Goal: Information Seeking & Learning: Compare options

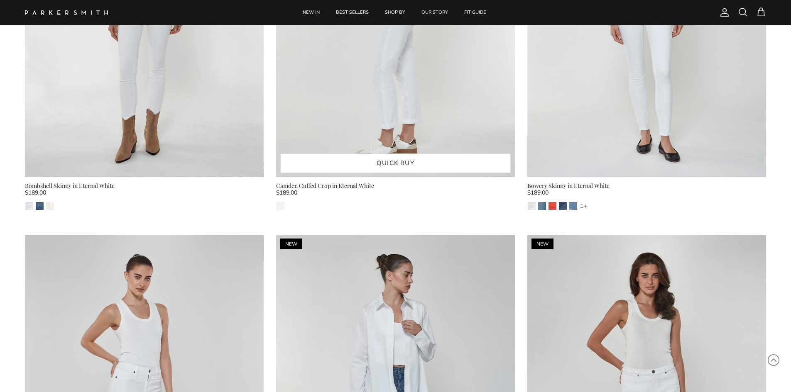
scroll to position [997, 0]
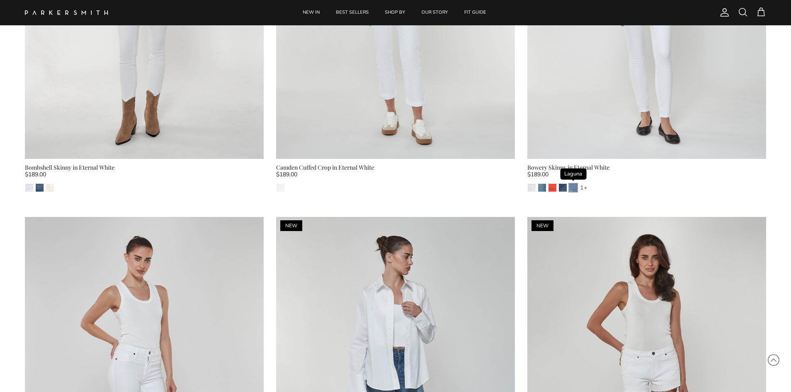
click at [575, 187] on img "Laguna" at bounding box center [573, 188] width 8 height 8
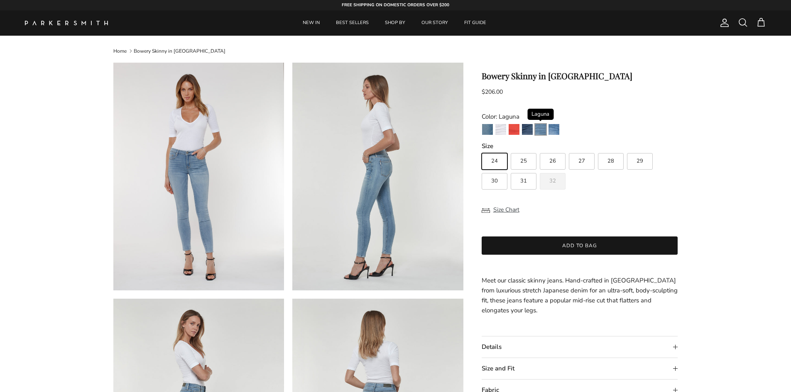
click at [539, 130] on img "Laguna" at bounding box center [540, 129] width 11 height 11
click at [553, 129] on img "Ocean" at bounding box center [553, 129] width 11 height 11
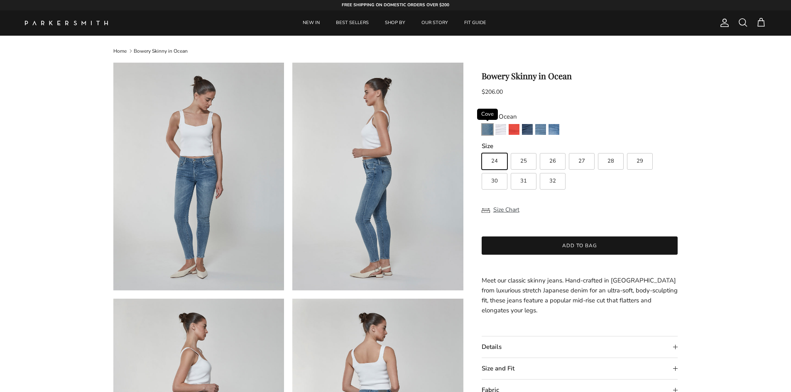
click at [484, 127] on img "Cove" at bounding box center [487, 129] width 11 height 11
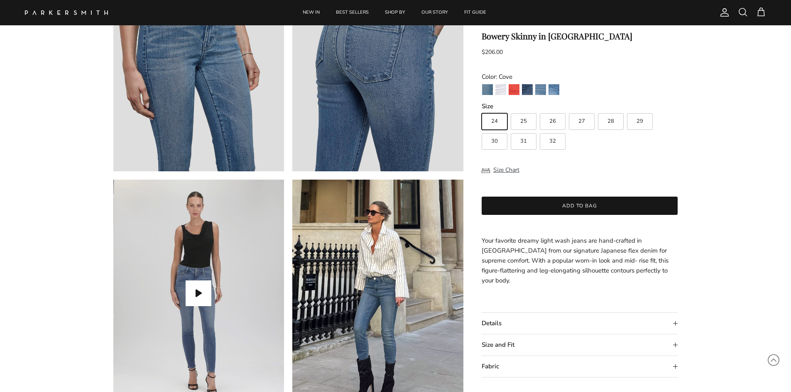
scroll to position [623, 0]
